Goal: Information Seeking & Learning: Learn about a topic

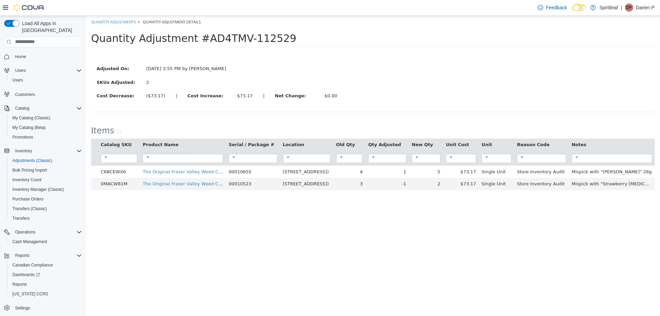
click at [6, 6] on icon at bounding box center [6, 8] width 6 height 4
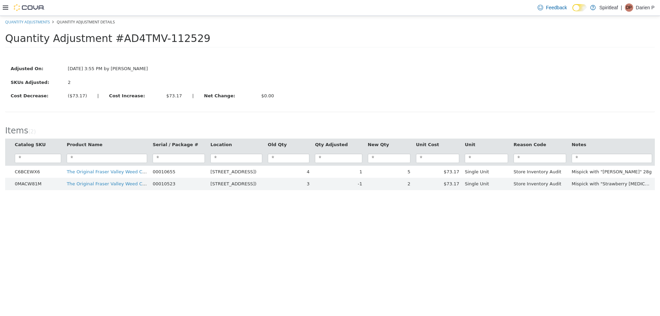
click at [6, 7] on icon at bounding box center [6, 8] width 6 height 6
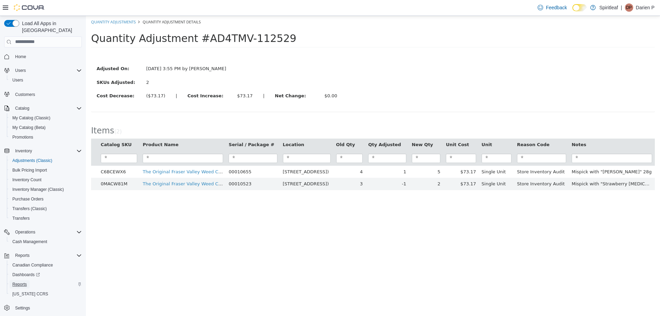
click at [20, 282] on span "Reports" at bounding box center [19, 285] width 14 height 6
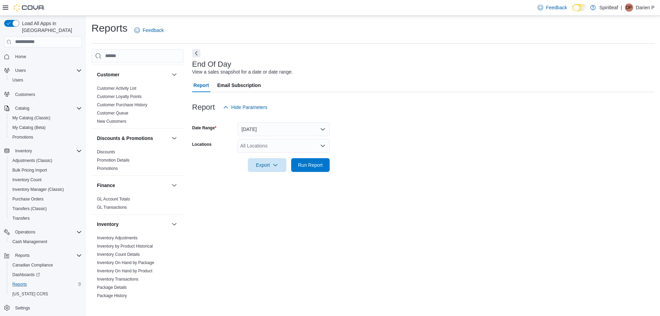
scroll to position [69, 0]
click at [137, 268] on link "Inventory On Hand by Product" at bounding box center [124, 269] width 55 height 5
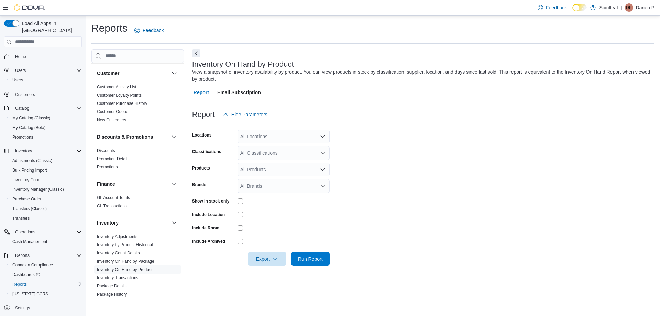
click at [271, 138] on div "All Locations" at bounding box center [284, 137] width 92 height 14
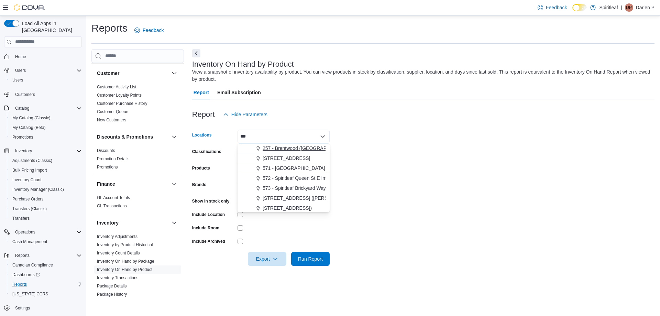
type input "***"
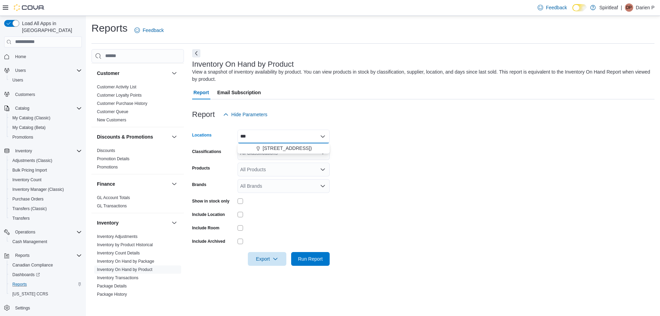
click at [277, 145] on span "578 - Spiritleaf Bridge St (Campbellford)" at bounding box center [287, 148] width 49 height 7
click at [317, 103] on div at bounding box center [423, 103] width 462 height 8
click at [277, 153] on div "All Classifications" at bounding box center [284, 153] width 92 height 14
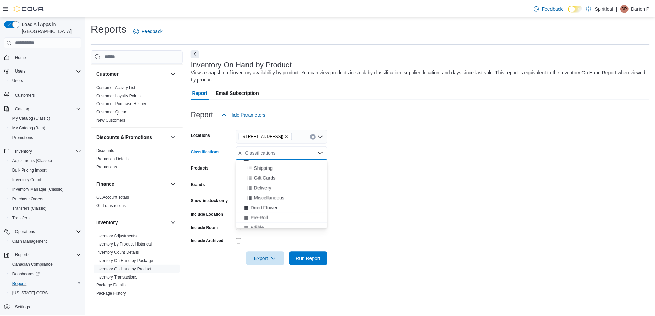
scroll to position [103, 0]
click at [269, 191] on span "Dried Flower" at bounding box center [265, 191] width 27 height 7
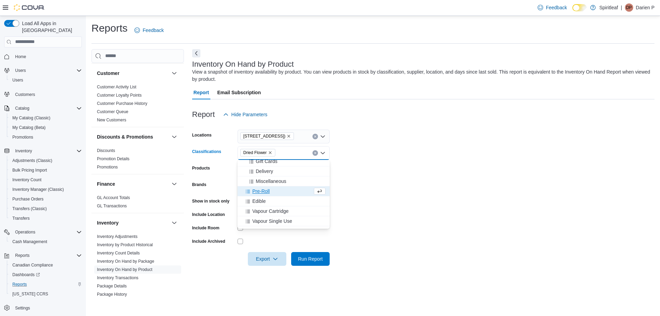
click at [263, 192] on span "Pre-Roll" at bounding box center [261, 191] width 18 height 7
click at [263, 191] on span "Edible" at bounding box center [258, 191] width 13 height 7
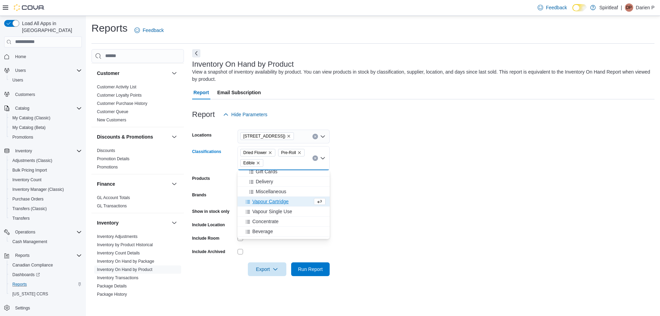
click at [266, 200] on span "Vapour Cartridge" at bounding box center [270, 201] width 36 height 7
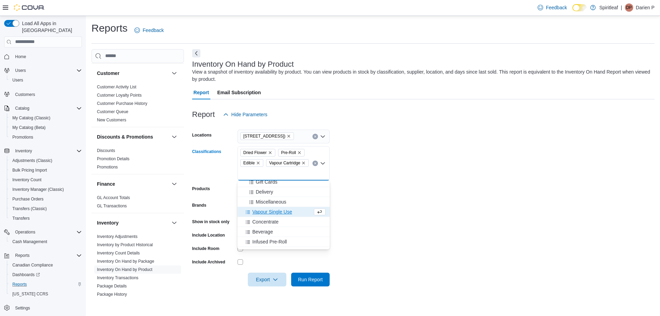
click at [266, 211] on span "Vapour Single Use" at bounding box center [272, 211] width 40 height 7
click at [264, 221] on span "Concentrate" at bounding box center [265, 222] width 26 height 7
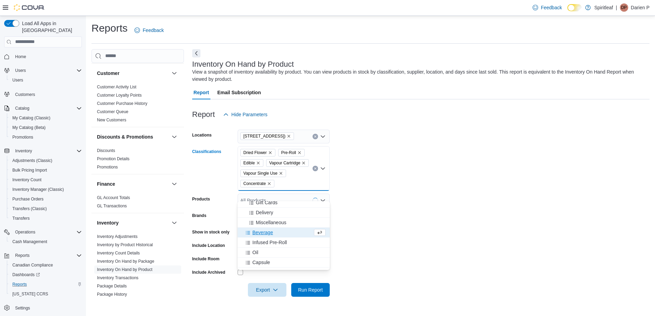
click at [264, 231] on span "Beverage" at bounding box center [262, 232] width 21 height 7
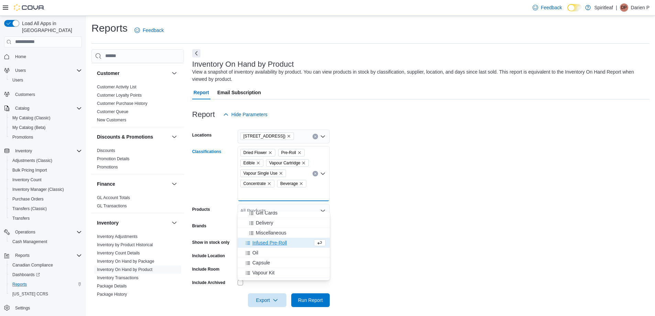
click at [270, 242] on span "Infused Pre-Roll" at bounding box center [269, 242] width 34 height 7
click at [261, 243] on div "Oil" at bounding box center [277, 242] width 71 height 7
click at [261, 244] on span "Capsule" at bounding box center [261, 242] width 18 height 7
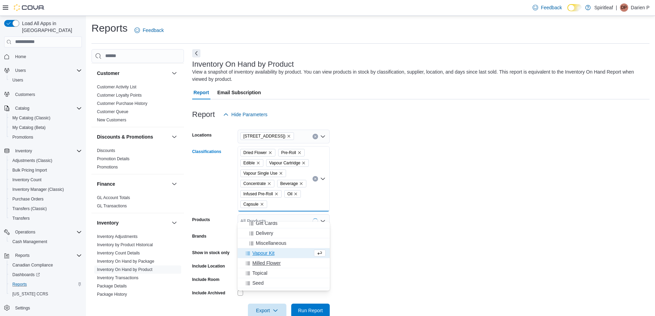
click at [264, 263] on span "Milled Flower" at bounding box center [266, 263] width 28 height 7
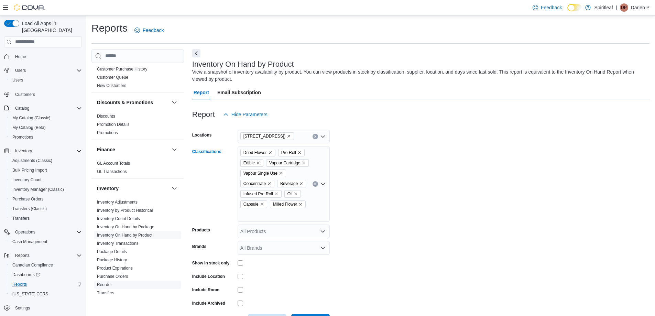
click at [107, 285] on link "Reorder" at bounding box center [104, 284] width 15 height 5
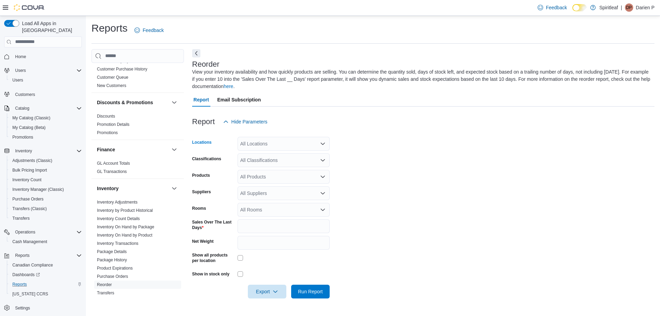
click at [277, 143] on div "All Locations" at bounding box center [284, 144] width 92 height 14
type input "***"
click at [287, 154] on span "578 - Spiritleaf Bridge St (Campbellford)" at bounding box center [287, 155] width 49 height 7
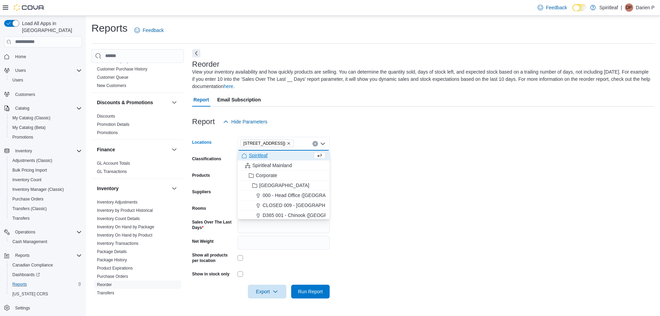
click at [325, 91] on div "Reorder View your inventory availability and how quickly products are selling. …" at bounding box center [423, 178] width 462 height 258
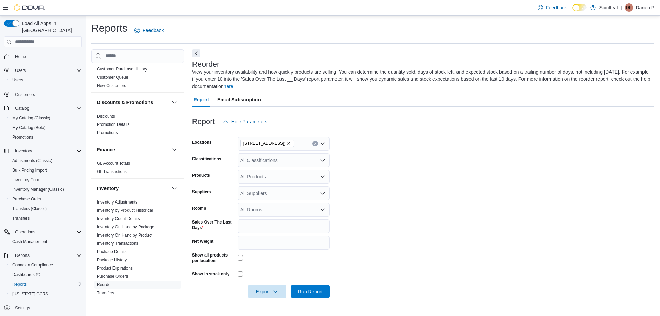
click at [275, 155] on div "All Classifications" at bounding box center [284, 160] width 92 height 14
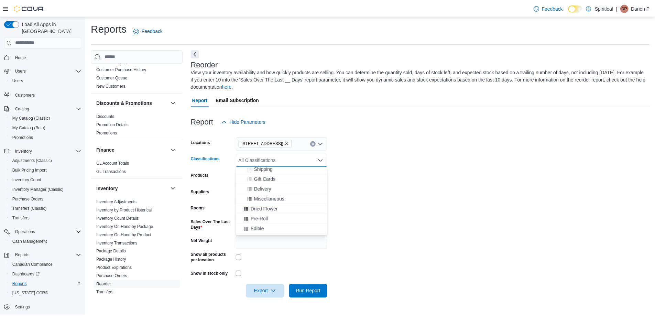
scroll to position [103, 0]
click at [265, 200] on span "Dried Flower" at bounding box center [265, 198] width 27 height 7
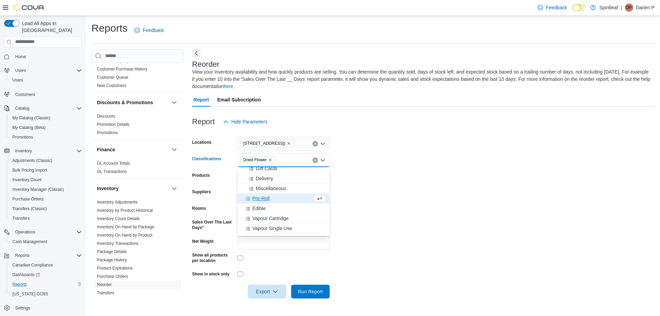
click at [263, 199] on span "Pre-Roll" at bounding box center [261, 198] width 18 height 7
click at [261, 199] on span "Edible" at bounding box center [258, 198] width 13 height 7
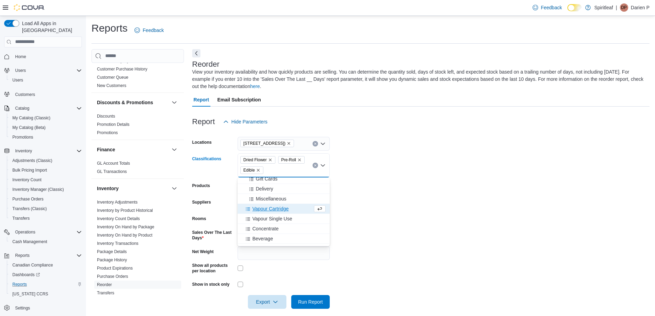
click at [262, 206] on span "Vapour Cartridge" at bounding box center [270, 208] width 36 height 7
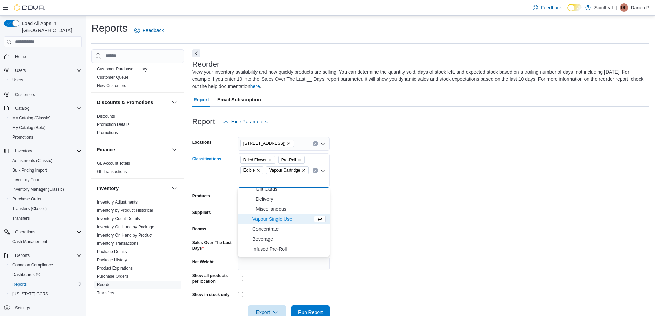
click at [265, 218] on span "Vapour Single Use" at bounding box center [272, 219] width 40 height 7
click at [265, 227] on span "Concentrate" at bounding box center [265, 229] width 26 height 7
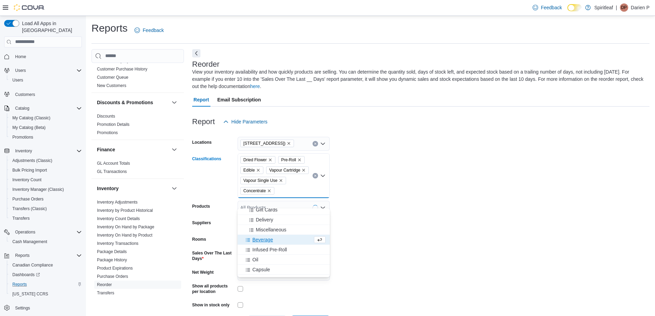
click at [265, 240] on span "Beverage" at bounding box center [262, 239] width 21 height 7
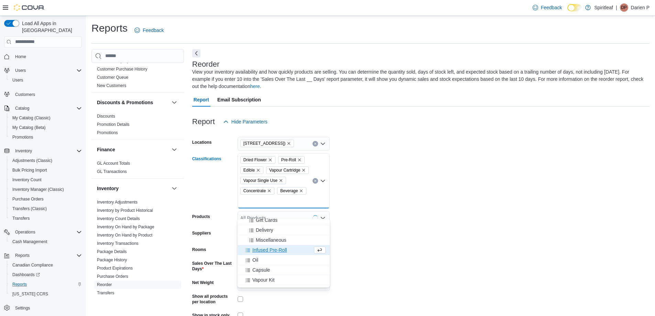
click at [261, 248] on span "Infused Pre-Roll" at bounding box center [269, 250] width 34 height 7
click at [258, 252] on span "Oil" at bounding box center [255, 250] width 6 height 7
click at [260, 249] on span "Capsule" at bounding box center [261, 250] width 18 height 7
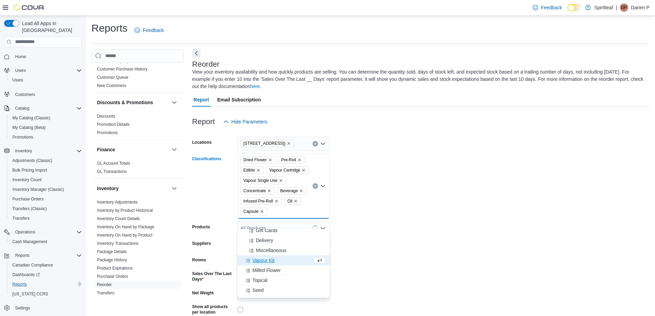
click at [265, 269] on span "Milled Flower" at bounding box center [266, 270] width 28 height 7
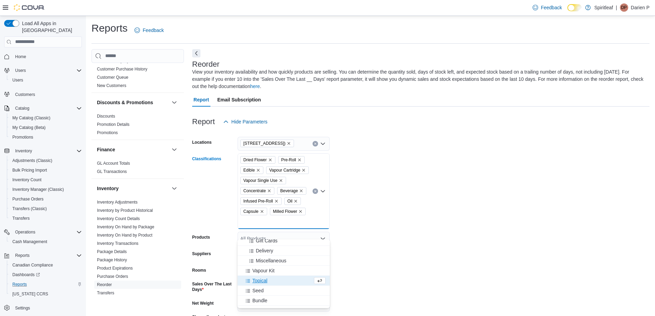
click at [262, 279] on span "Topical" at bounding box center [259, 280] width 15 height 7
click at [261, 280] on span "Seed" at bounding box center [257, 280] width 11 height 7
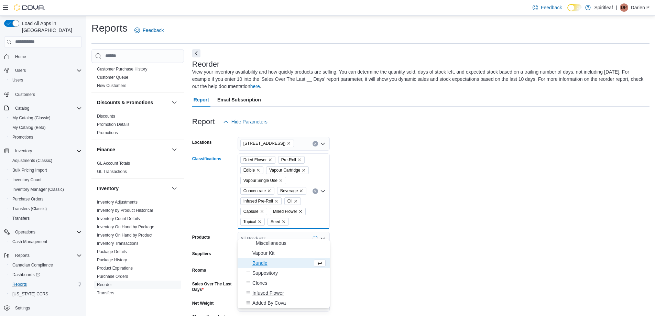
click at [264, 293] on span "Infused Flower" at bounding box center [268, 292] width 32 height 7
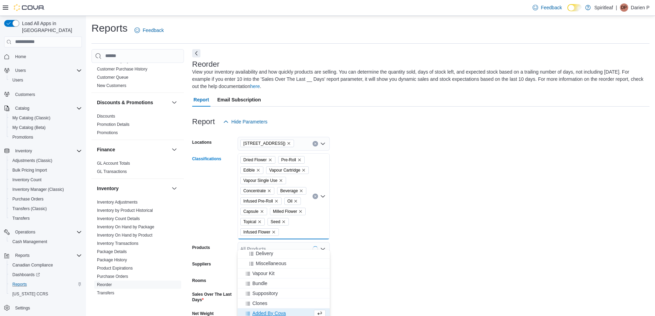
scroll to position [111, 0]
click at [410, 233] on form "Locations 578 - Spiritleaf Bridge St (Campbellford) Classifications Dried Flowe…" at bounding box center [420, 250] width 457 height 242
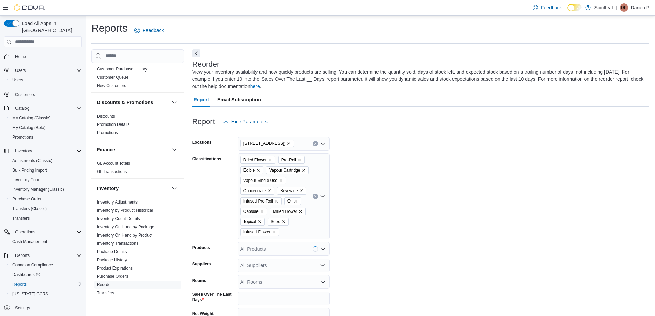
scroll to position [79, 0]
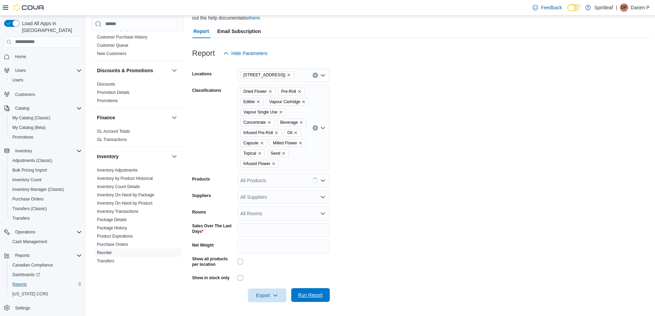
click at [325, 291] on button "Run Report" at bounding box center [310, 295] width 39 height 14
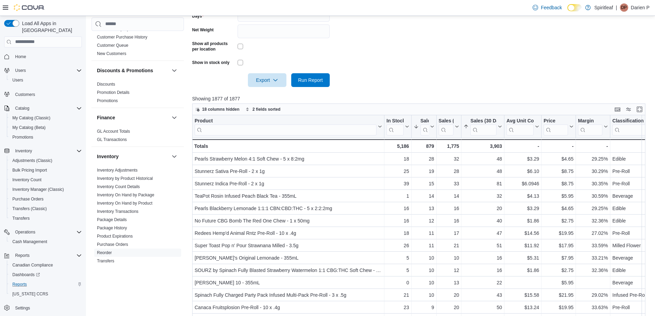
scroll to position [285, 0]
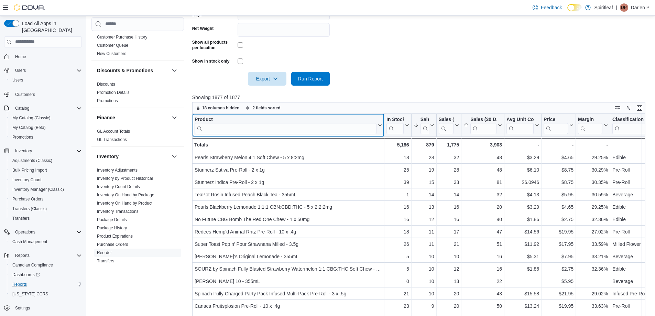
click at [339, 134] on input "search" at bounding box center [286, 128] width 182 height 11
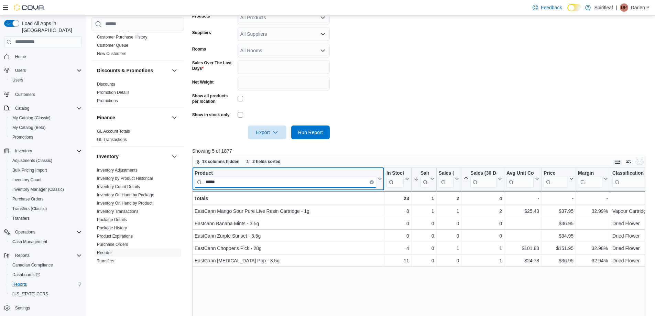
scroll to position [133, 0]
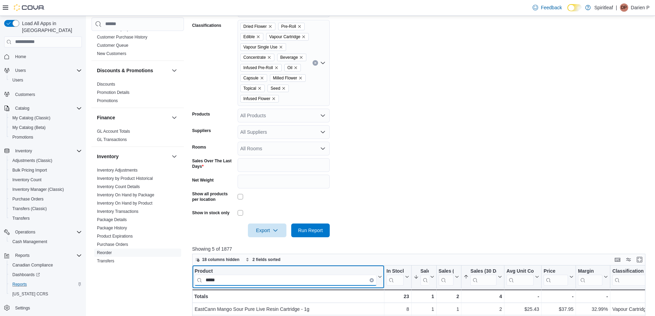
type input "*****"
click at [372, 281] on icon "Clear input" at bounding box center [372, 280] width 2 height 2
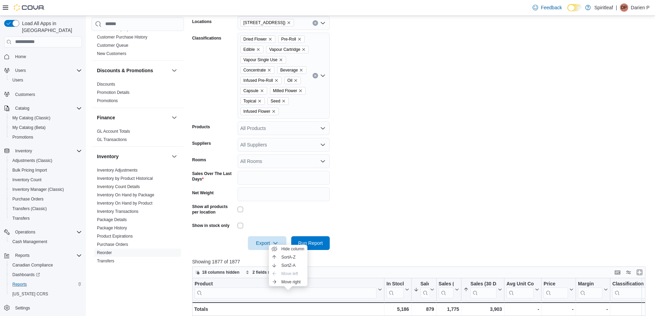
scroll to position [206, 0]
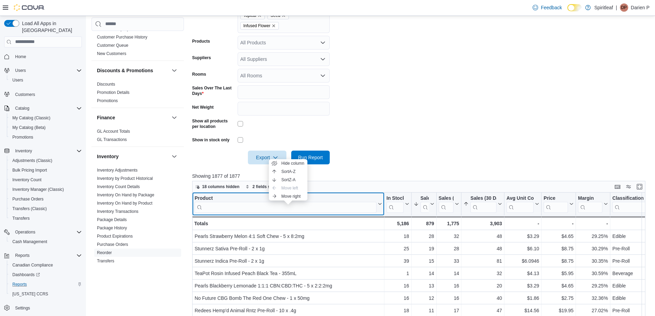
click at [262, 202] on div "Product" at bounding box center [286, 198] width 182 height 7
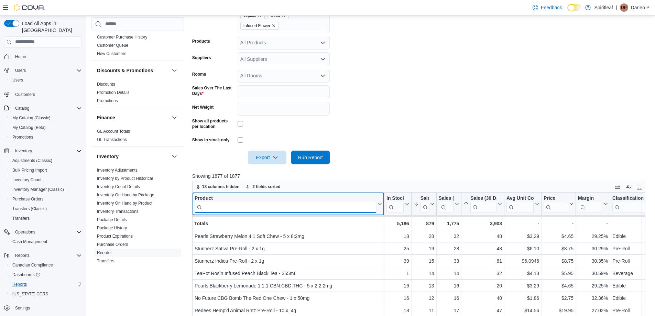
click at [262, 213] on input "search" at bounding box center [286, 207] width 182 height 11
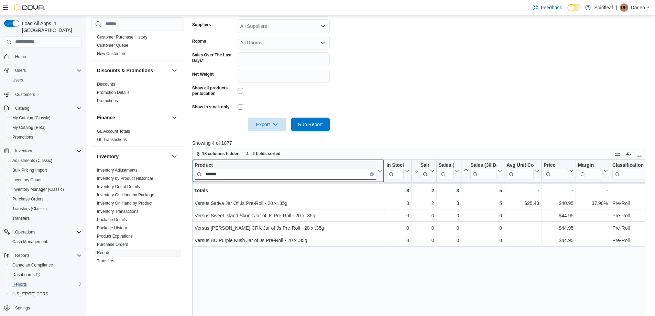
scroll to position [241, 0]
click at [371, 178] on input "******" at bounding box center [286, 172] width 182 height 11
type input "******"
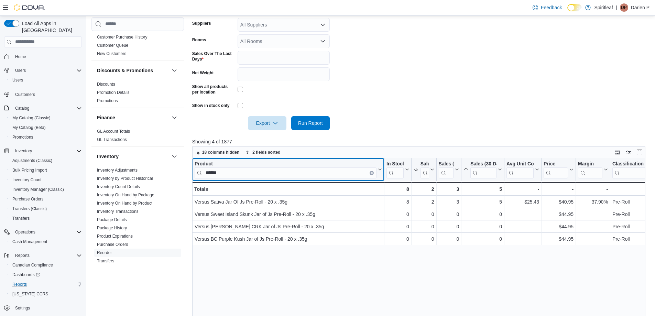
click at [371, 174] on icon "Clear input" at bounding box center [372, 173] width 2 height 2
click at [380, 172] on icon at bounding box center [379, 169] width 6 height 4
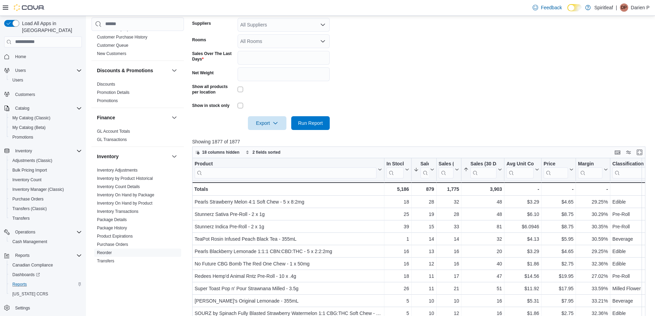
click at [431, 98] on form "Locations 578 - Spiritleaf Bridge St (Campbellford) Classifications Dried Flowe…" at bounding box center [421, 9] width 458 height 242
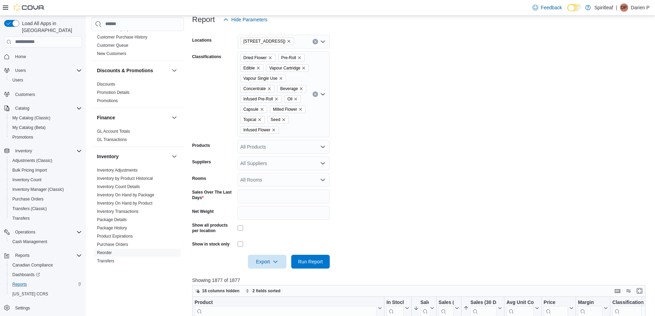
scroll to position [0, 0]
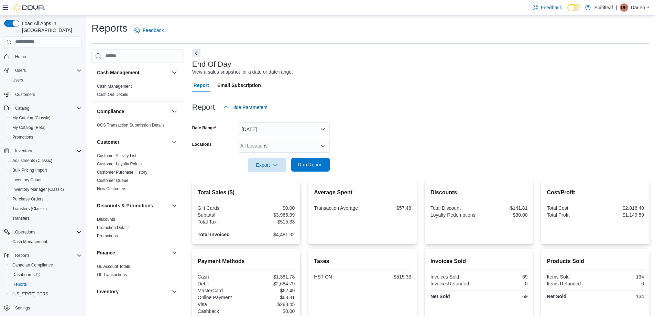
click at [313, 166] on span "Run Report" at bounding box center [310, 164] width 25 height 7
